Goal: Transaction & Acquisition: Purchase product/service

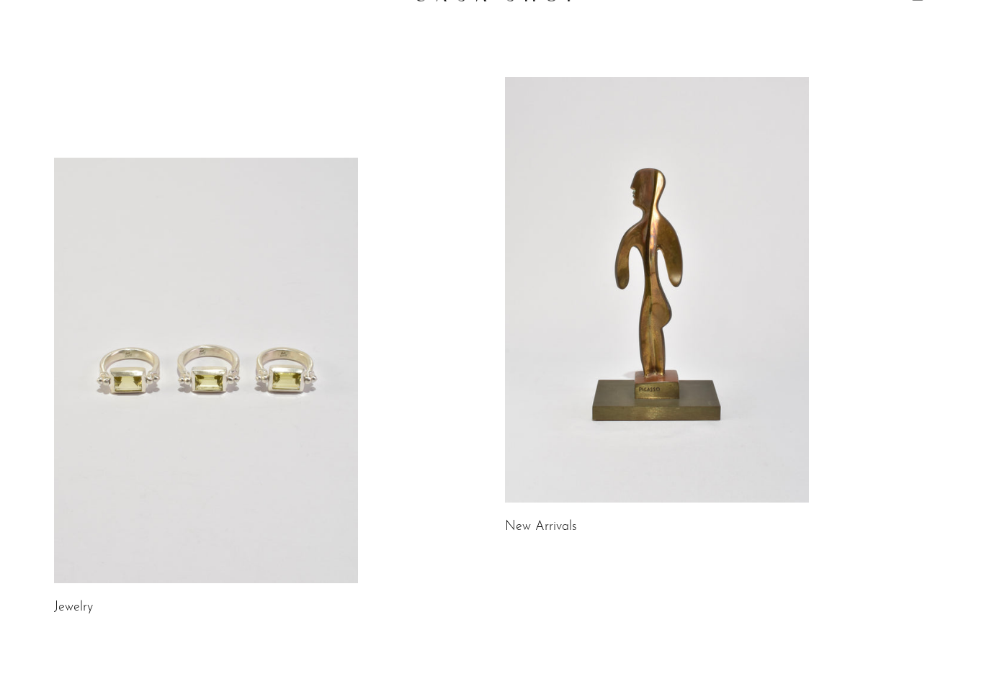
scroll to position [125, 0]
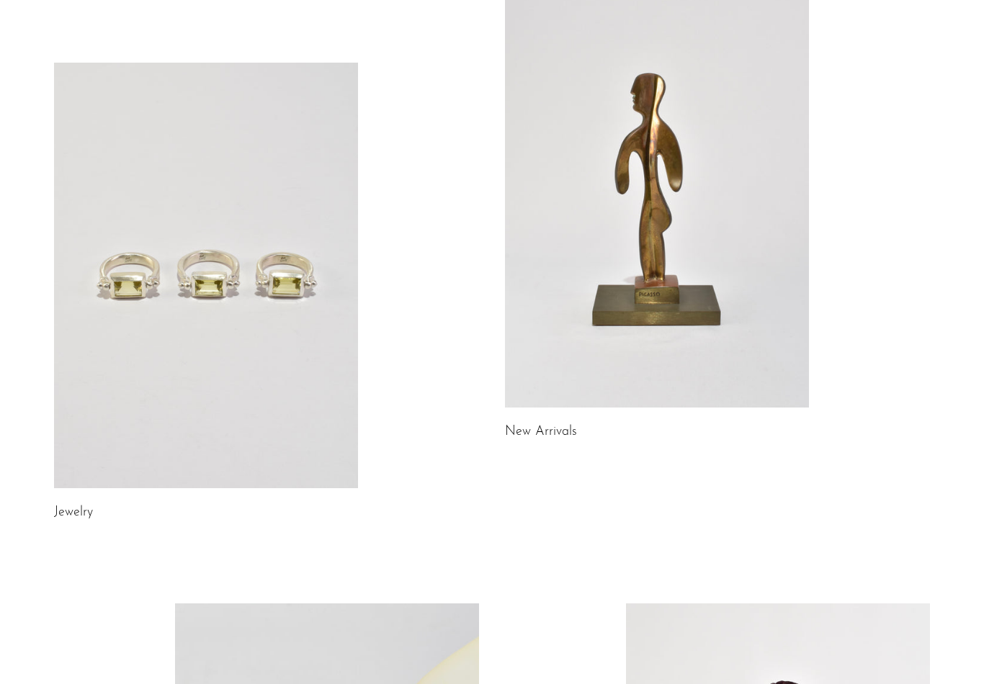
click at [555, 430] on link "New Arrivals" at bounding box center [541, 432] width 72 height 13
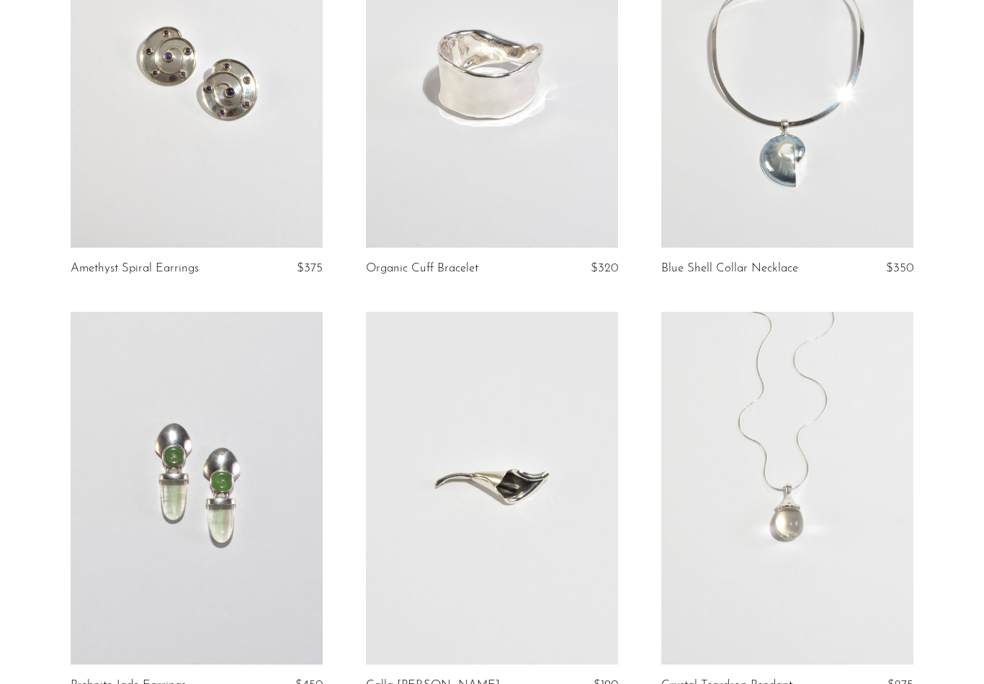
scroll to position [264, 0]
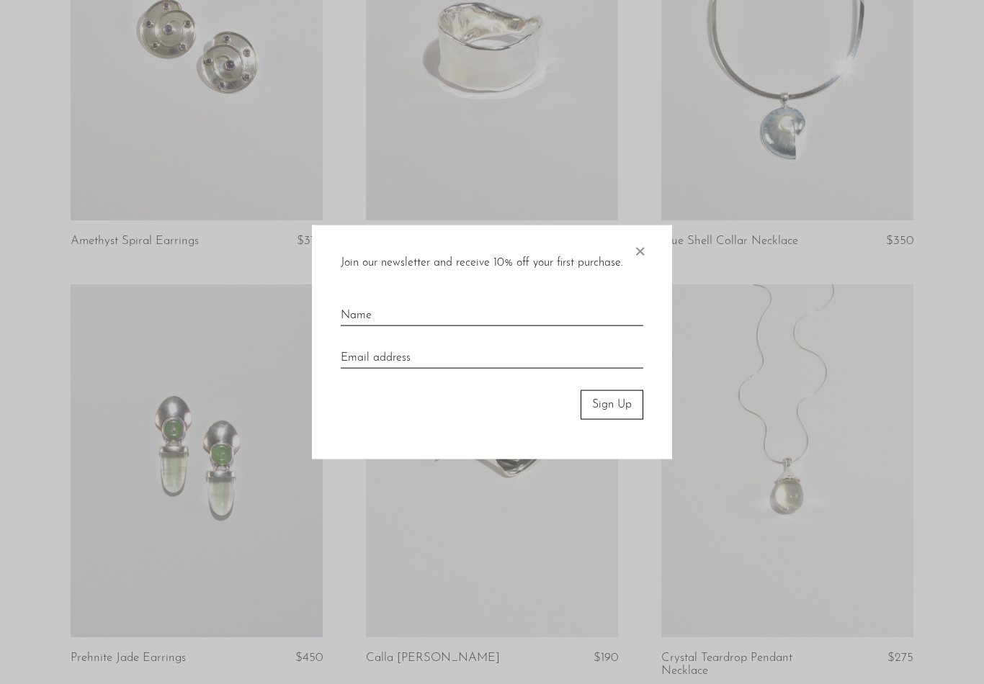
click at [646, 266] on span "×" at bounding box center [639, 248] width 14 height 46
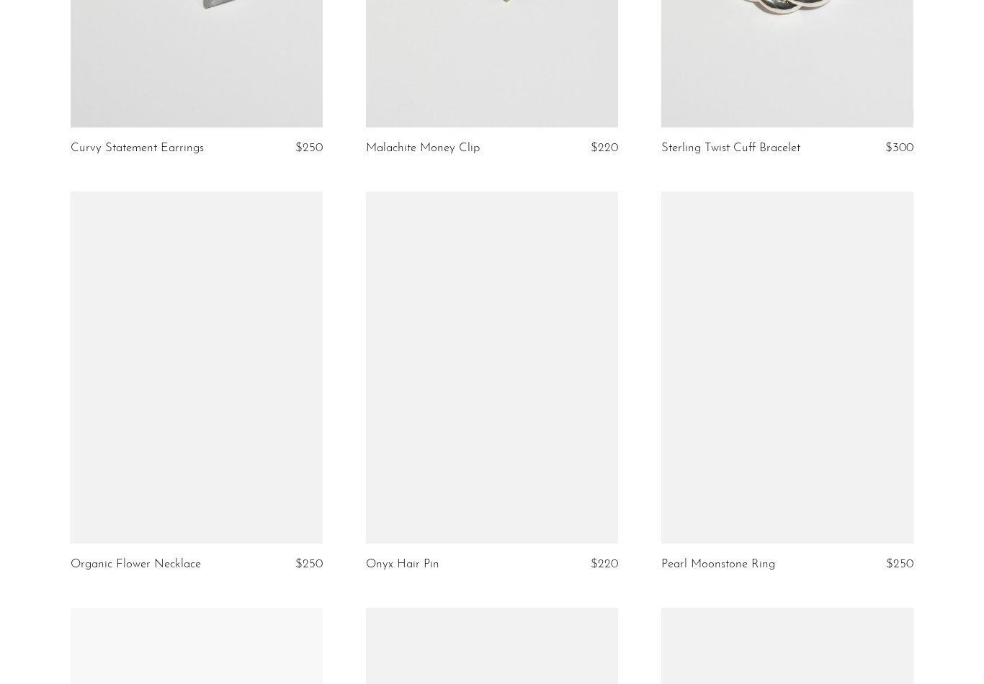
scroll to position [1280, 0]
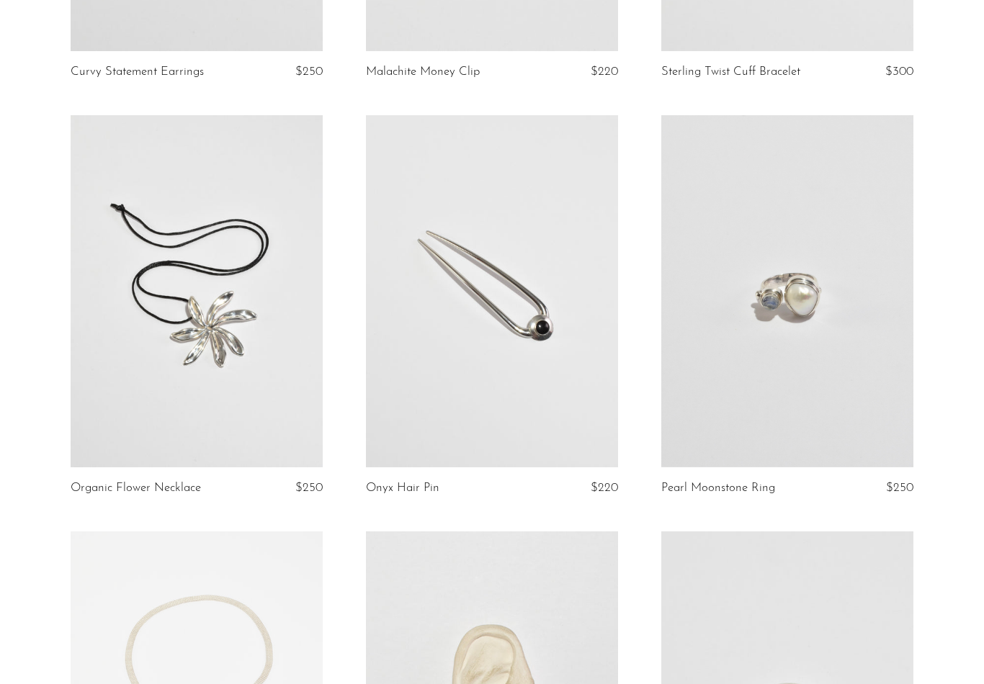
click at [591, 424] on link at bounding box center [492, 291] width 252 height 353
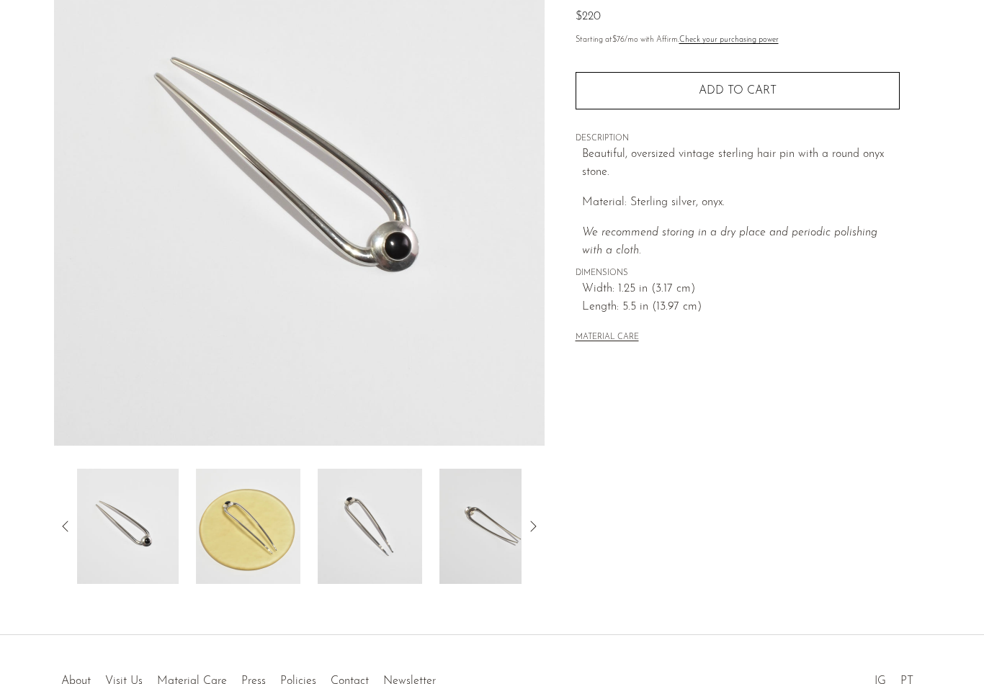
scroll to position [160, 0]
click at [228, 527] on img at bounding box center [251, 527] width 104 height 115
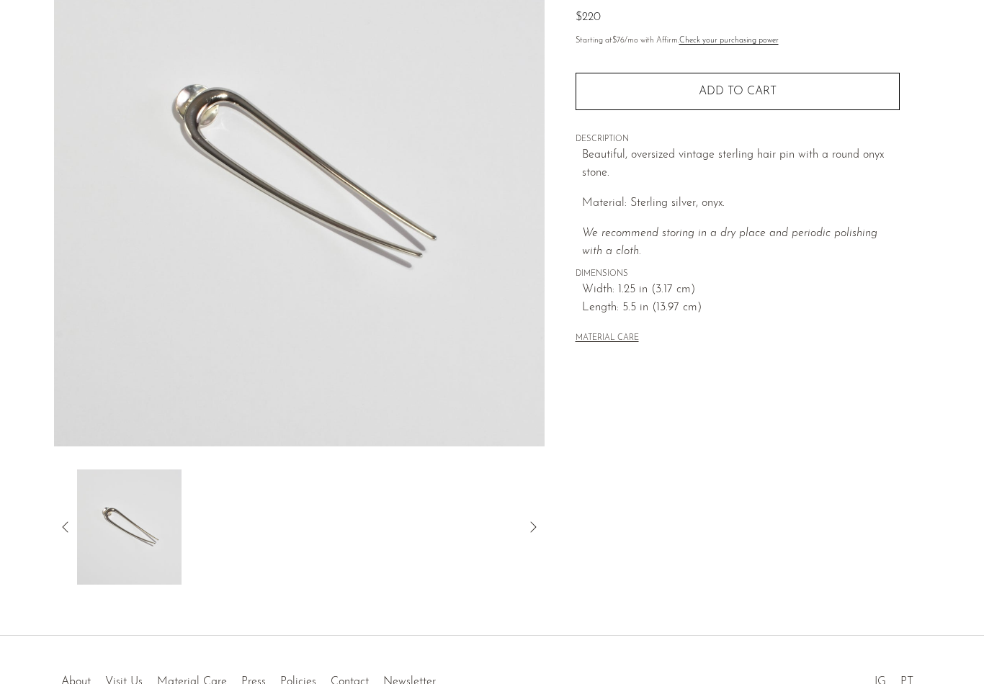
click at [541, 525] on icon at bounding box center [532, 527] width 17 height 17
click at [60, 515] on div at bounding box center [299, 527] width 490 height 115
click at [65, 519] on icon at bounding box center [65, 527] width 17 height 17
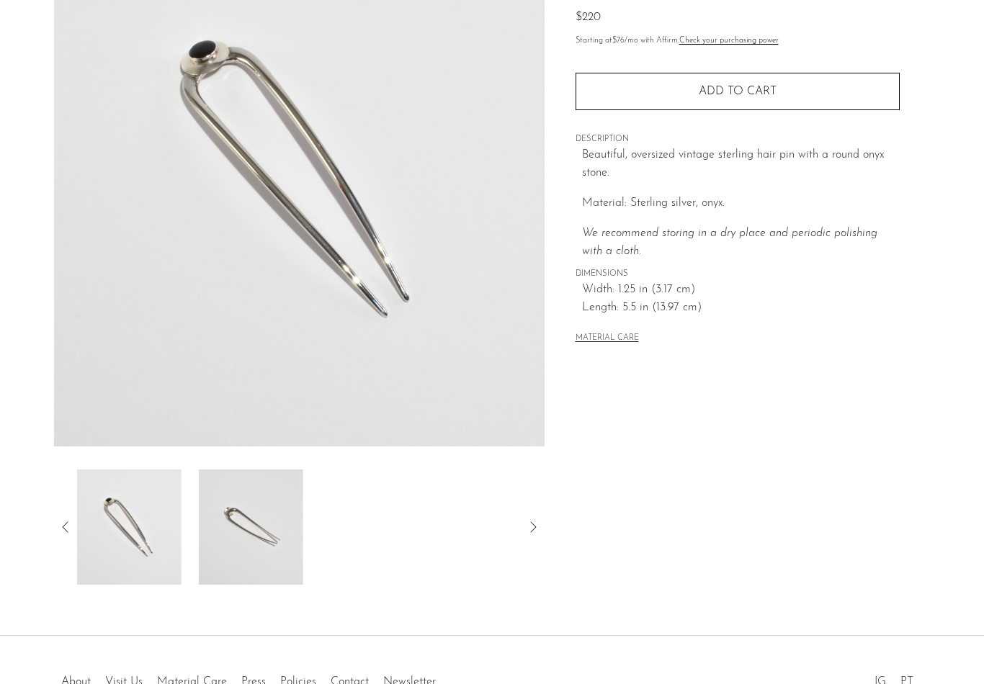
click at [66, 514] on div at bounding box center [299, 527] width 490 height 115
click at [130, 518] on img at bounding box center [129, 527] width 104 height 115
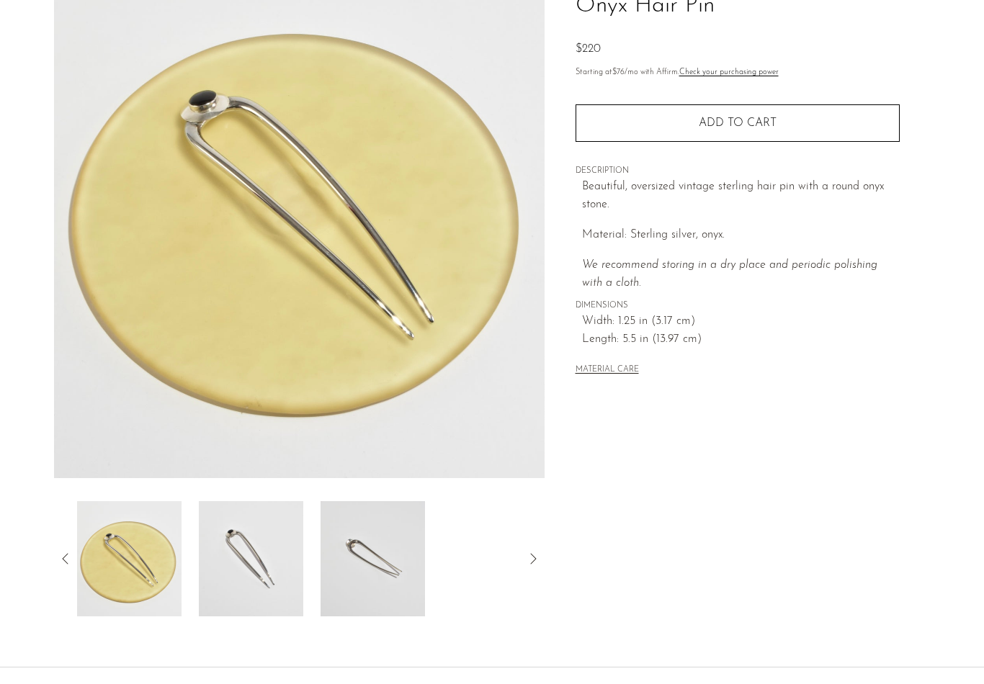
scroll to position [129, 0]
click at [66, 565] on icon at bounding box center [65, 558] width 17 height 17
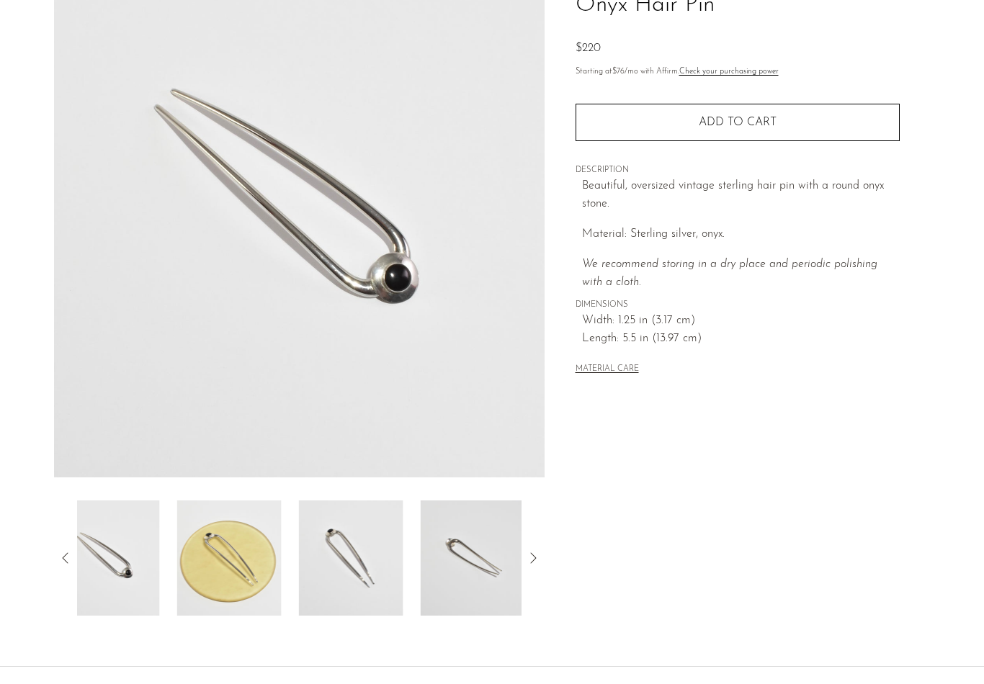
click at [63, 555] on icon at bounding box center [65, 558] width 17 height 17
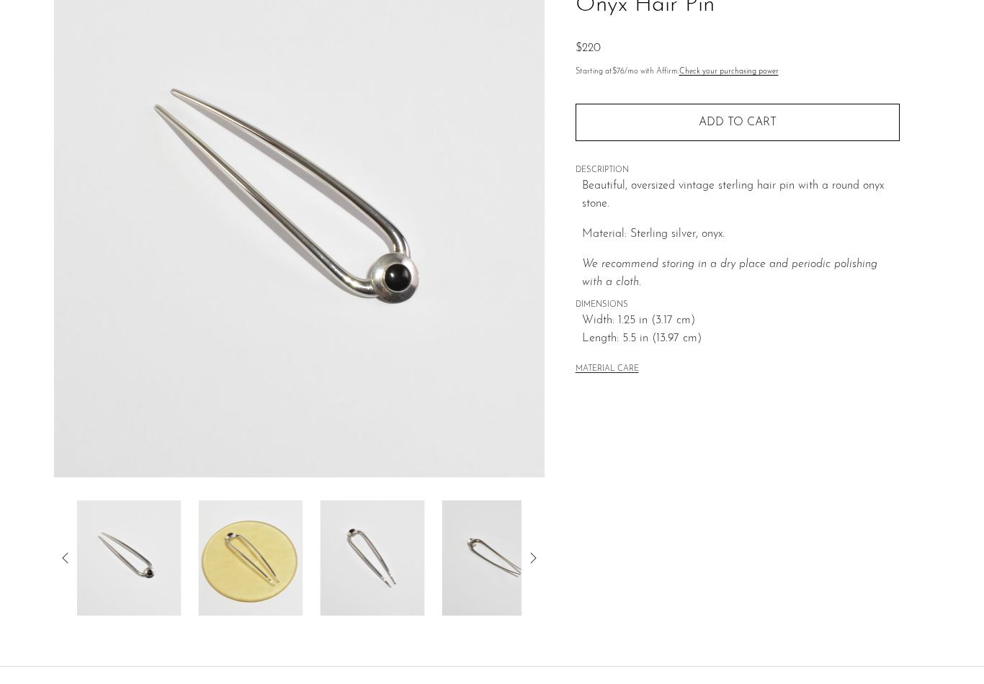
click at [112, 555] on img at bounding box center [129, 558] width 104 height 115
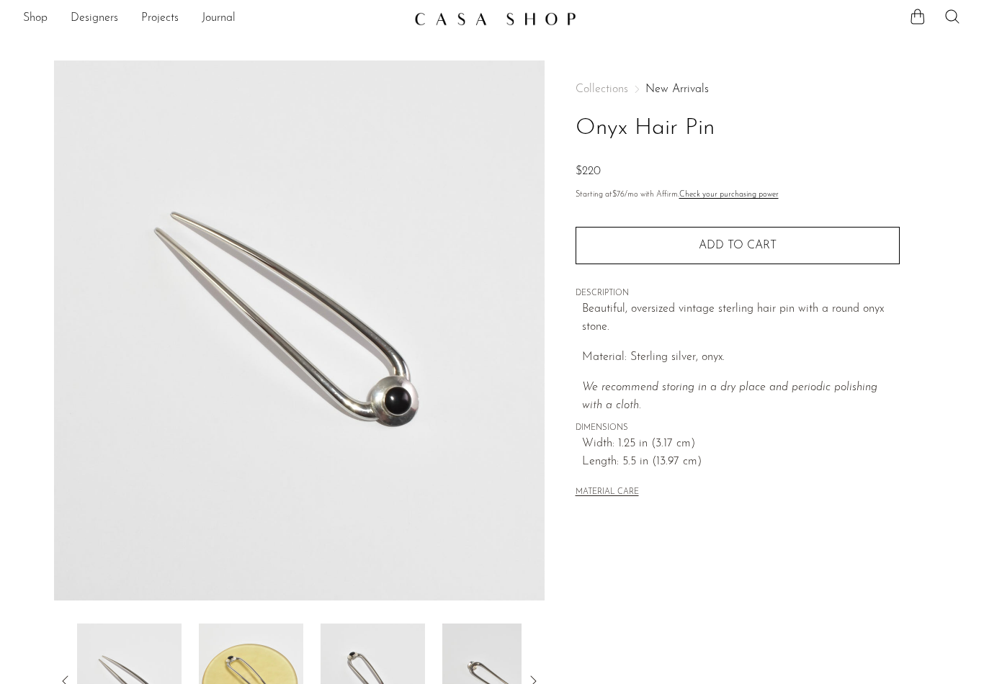
scroll to position [0, 0]
